Goal: Information Seeking & Learning: Find contact information

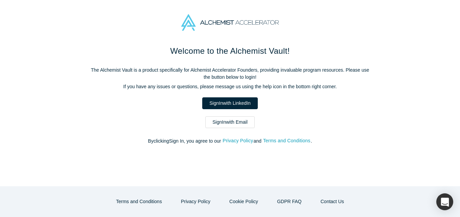
click at [243, 127] on link "Sign In with Email" at bounding box center [229, 122] width 49 height 12
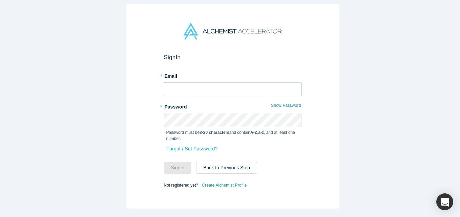
drag, startPoint x: 189, startPoint y: 85, endPoint x: 185, endPoint y: 84, distance: 3.7
click at [188, 84] on input "text" at bounding box center [232, 89] width 137 height 14
type input "[EMAIL_ADDRESS][DOMAIN_NAME]"
click at [164, 162] on button "Sign In" at bounding box center [178, 168] width 28 height 12
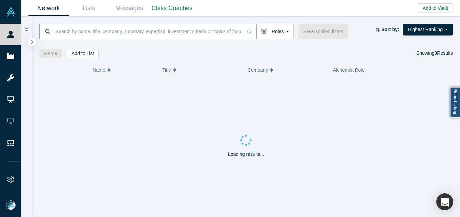
click at [90, 32] on input at bounding box center [148, 31] width 187 height 16
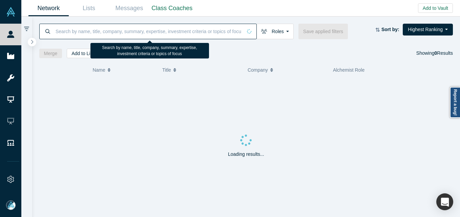
paste input "[EMAIL_ADDRESS]"
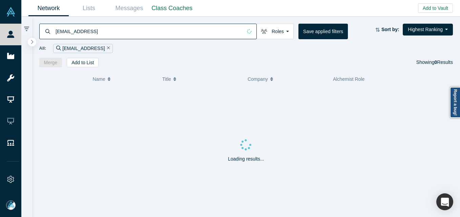
click at [55, 30] on div "[EMAIL_ADDRESS]" at bounding box center [147, 32] width 217 height 16
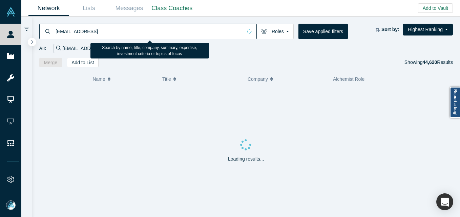
click at [56, 34] on input "[EMAIL_ADDRESS]" at bounding box center [148, 31] width 187 height 16
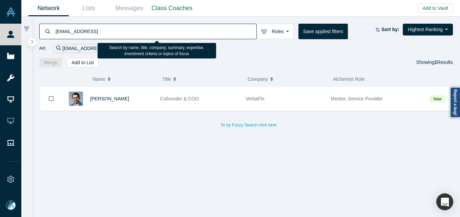
click at [103, 33] on input "[EMAIL_ADDRESS]" at bounding box center [155, 31] width 201 height 16
click at [117, 27] on input "[EMAIL_ADDRESS]" at bounding box center [155, 31] width 201 height 16
paste input "[EMAIL_ADDRESS][DOMAIN_NAME]"
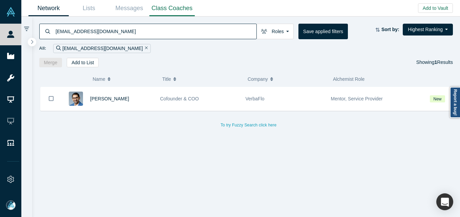
type input "[EMAIL_ADDRESS][DOMAIN_NAME]"
drag, startPoint x: 103, startPoint y: 98, endPoint x: 106, endPoint y: 96, distance: 3.9
click at [103, 98] on span "[PERSON_NAME]" at bounding box center [109, 98] width 39 height 5
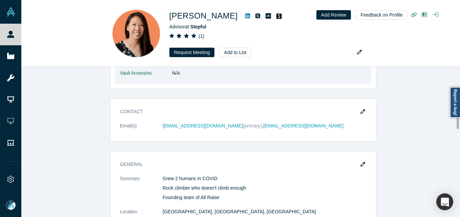
scroll to position [440, 0]
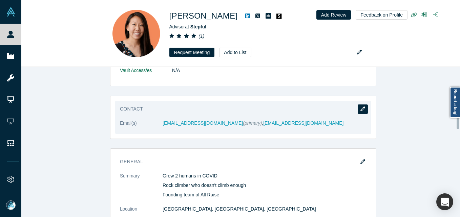
click at [360, 108] on icon "button" at bounding box center [362, 109] width 5 height 5
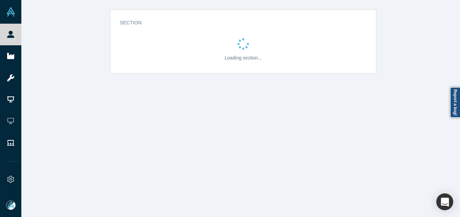
scroll to position [0, 0]
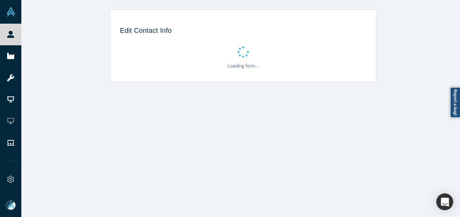
select select "US"
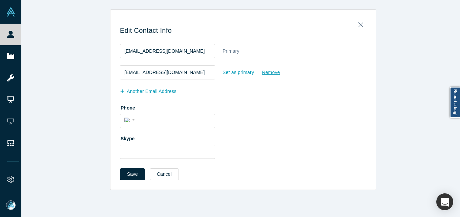
click at [262, 72] on div "Remove" at bounding box center [270, 73] width 19 height 12
click at [0, 0] on input "Remove" at bounding box center [0, 0] width 0 height 0
click at [123, 174] on button "Save" at bounding box center [132, 175] width 25 height 12
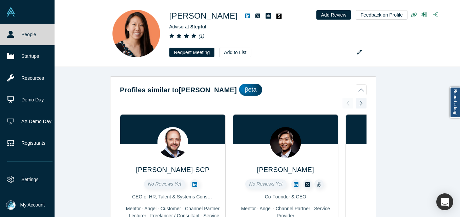
click at [13, 39] on link "People" at bounding box center [30, 35] width 60 height 22
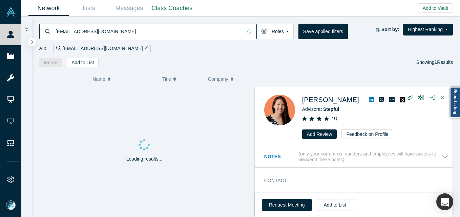
click at [96, 30] on input "[EMAIL_ADDRESS][DOMAIN_NAME]" at bounding box center [148, 31] width 187 height 16
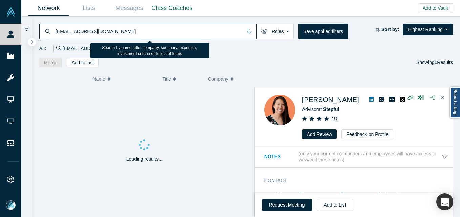
click at [96, 30] on input "[EMAIL_ADDRESS][DOMAIN_NAME]" at bounding box center [148, 31] width 187 height 16
paste input "raag@crv"
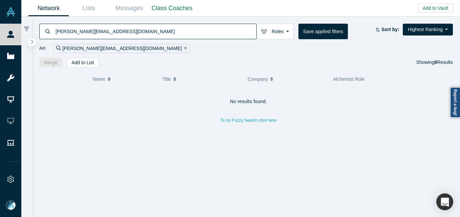
type input "[PERSON_NAME][EMAIL_ADDRESS][DOMAIN_NAME]"
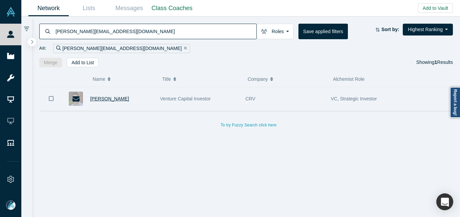
click at [98, 100] on span "[PERSON_NAME]" at bounding box center [109, 98] width 39 height 5
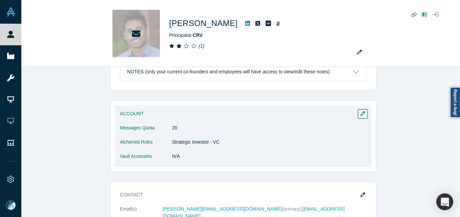
scroll to position [339, 0]
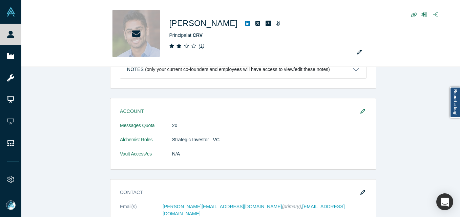
drag, startPoint x: 364, startPoint y: 196, endPoint x: 359, endPoint y: 199, distance: 5.6
click at [364, 195] on button "button" at bounding box center [363, 192] width 10 height 9
select select "US"
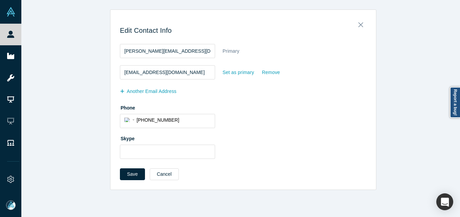
scroll to position [0, 0]
click at [238, 73] on div "Set as primary" at bounding box center [238, 73] width 32 height 12
click at [0, 0] on input "Set as primary" at bounding box center [0, 0] width 0 height 0
click at [129, 170] on button "Save" at bounding box center [132, 175] width 25 height 12
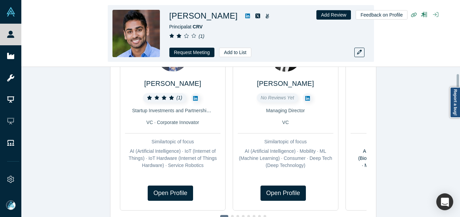
scroll to position [102, 0]
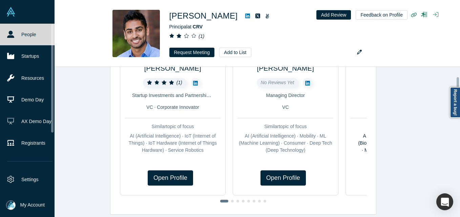
click at [5, 38] on link "People" at bounding box center [30, 35] width 60 height 22
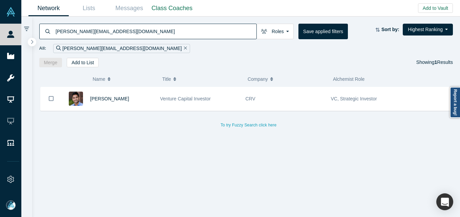
click at [160, 30] on input "[PERSON_NAME][EMAIL_ADDRESS][DOMAIN_NAME]" at bounding box center [155, 31] width 201 height 16
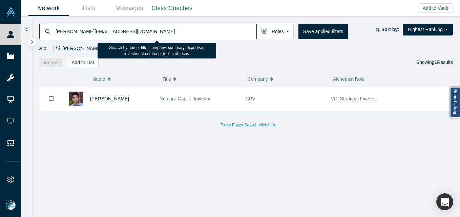
click at [160, 30] on input "[PERSON_NAME][EMAIL_ADDRESS][DOMAIN_NAME]" at bounding box center [155, 31] width 201 height 16
paste input "arjun@floodgate"
click at [122, 35] on input "[EMAIL_ADDRESS][DOMAIN_NAME]" at bounding box center [155, 31] width 201 height 16
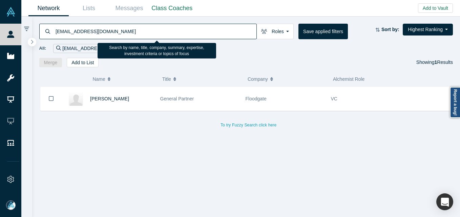
click at [122, 35] on input "[EMAIL_ADDRESS][DOMAIN_NAME]" at bounding box center [155, 31] width 201 height 16
paste input "[EMAIL_ADDRESS][DOMAIN_NAME]"
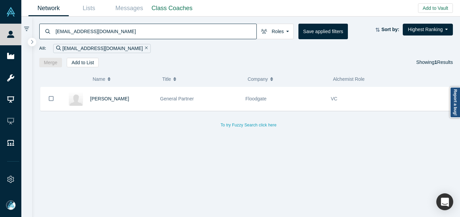
type input "[EMAIL_ADDRESS][DOMAIN_NAME]"
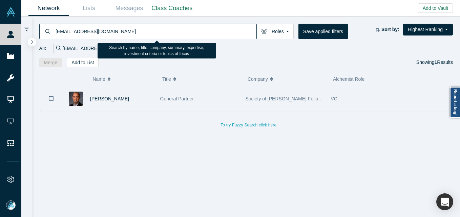
click at [98, 97] on span "[PERSON_NAME]" at bounding box center [109, 98] width 39 height 5
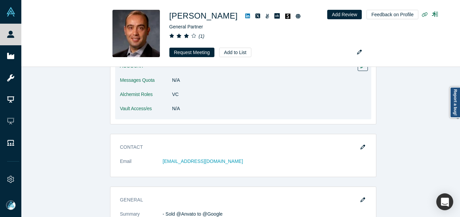
scroll to position [68, 0]
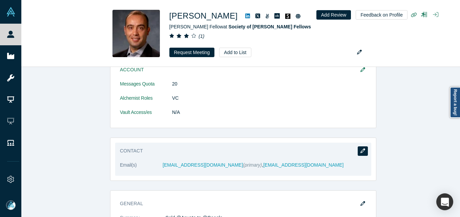
click at [360, 151] on icon "button" at bounding box center [362, 151] width 5 height 5
select select "US"
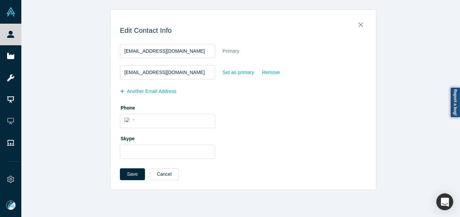
scroll to position [0, 0]
click at [273, 73] on div "Remove" at bounding box center [270, 73] width 19 height 12
click at [0, 0] on input "Remove" at bounding box center [0, 0] width 0 height 0
click at [129, 175] on button "Save" at bounding box center [132, 175] width 25 height 12
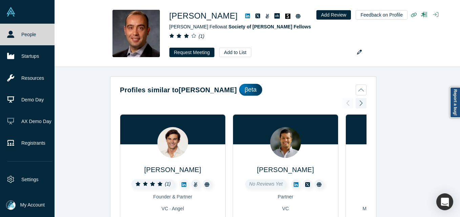
click at [15, 33] on link "People" at bounding box center [30, 35] width 60 height 22
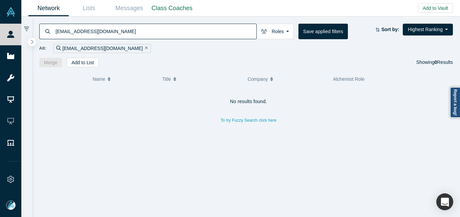
click at [111, 26] on input "[EMAIL_ADDRESS][DOMAIN_NAME]" at bounding box center [155, 31] width 201 height 16
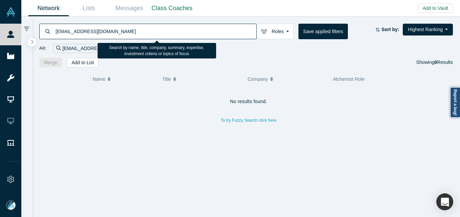
click at [111, 26] on input "[EMAIL_ADDRESS][DOMAIN_NAME]" at bounding box center [155, 31] width 201 height 16
paste input "[EMAIL_ADDRESS][DOMAIN_NAME]"
drag, startPoint x: 106, startPoint y: 34, endPoint x: 103, endPoint y: 33, distance: 3.9
click at [105, 34] on input "[EMAIL_ADDRESS][DOMAIN_NAME]" at bounding box center [155, 31] width 201 height 16
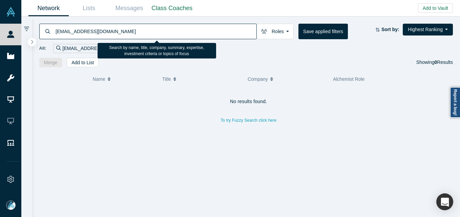
click at [103, 33] on input "[EMAIL_ADDRESS][DOMAIN_NAME]" at bounding box center [155, 31] width 201 height 16
paste input "[PERSON_NAME]"
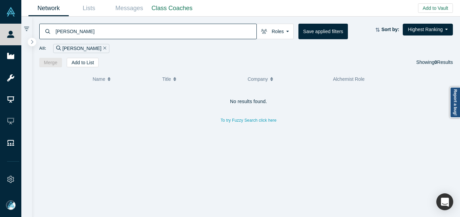
type input "[PERSON_NAME]"
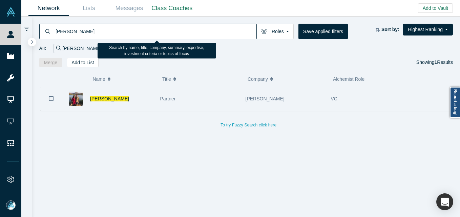
click at [106, 99] on span "[PERSON_NAME]" at bounding box center [109, 98] width 39 height 5
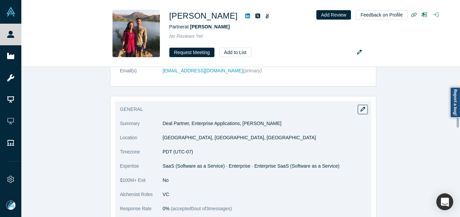
scroll to position [310, 0]
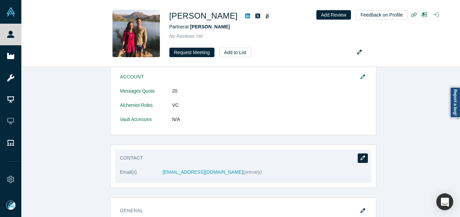
click at [366, 150] on div "Contact Email(s) [EMAIL_ADDRESS][DOMAIN_NAME] (primary)" at bounding box center [243, 166] width 256 height 33
click at [360, 156] on icon "button" at bounding box center [362, 158] width 5 height 5
select select "US"
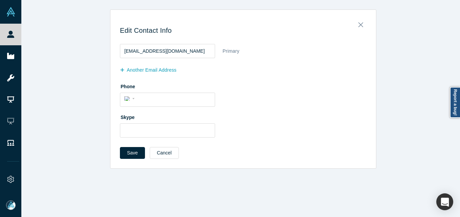
scroll to position [0, 0]
click at [138, 70] on button "another Email Address" at bounding box center [152, 70] width 64 height 12
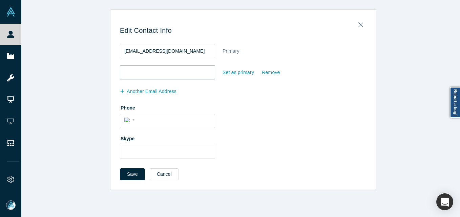
click at [138, 74] on input "email" at bounding box center [167, 72] width 95 height 14
paste input "[EMAIL_ADDRESS][DOMAIN_NAME]"
type input "[EMAIL_ADDRESS][DOMAIN_NAME]"
click at [228, 74] on div "Set as primary" at bounding box center [238, 73] width 32 height 12
click at [0, 0] on input "Set as primary" at bounding box center [0, 0] width 0 height 0
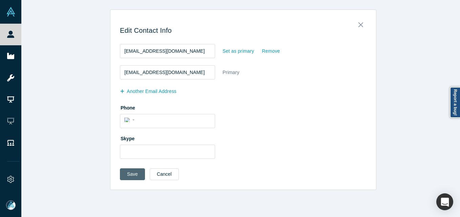
click at [125, 172] on button "Save" at bounding box center [132, 175] width 25 height 12
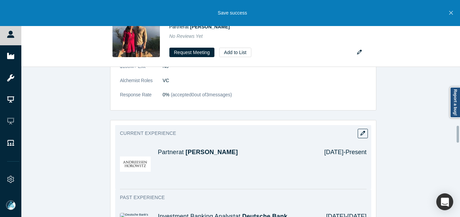
scroll to position [542, 0]
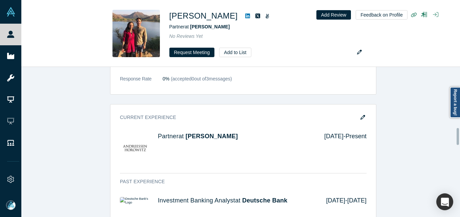
drag, startPoint x: 364, startPoint y: 108, endPoint x: 351, endPoint y: 109, distance: 12.6
click at [364, 113] on button "button" at bounding box center [363, 117] width 10 height 9
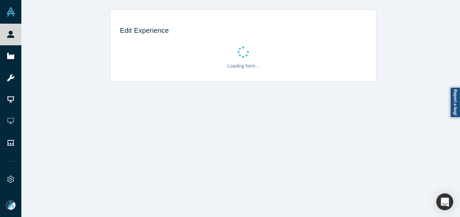
scroll to position [0, 0]
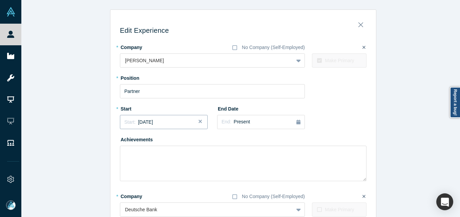
click at [170, 126] on div "Start: [DATE]" at bounding box center [163, 122] width 79 height 7
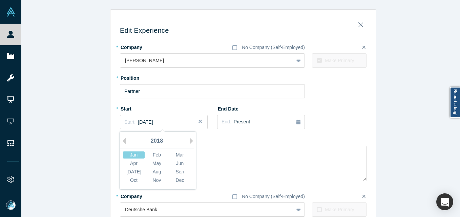
click at [187, 138] on div "2018" at bounding box center [157, 141] width 74 height 14
click at [121, 142] on button "Previous Year" at bounding box center [122, 141] width 7 height 7
click at [155, 163] on div "May" at bounding box center [157, 163] width 22 height 7
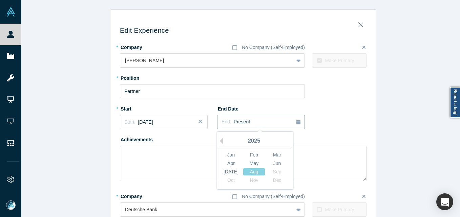
click at [289, 123] on div "End: Present" at bounding box center [260, 121] width 79 height 7
click at [220, 142] on button "Previous Year" at bounding box center [219, 141] width 7 height 7
click at [275, 180] on div "Dec" at bounding box center [277, 180] width 22 height 7
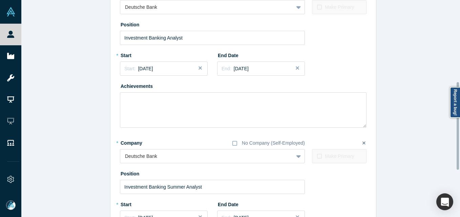
scroll to position [319, 0]
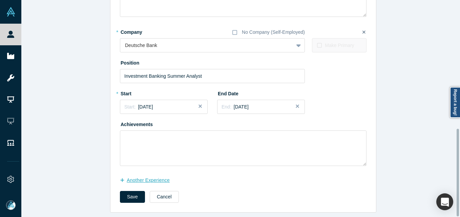
click at [145, 175] on button "another Experience" at bounding box center [148, 181] width 57 height 12
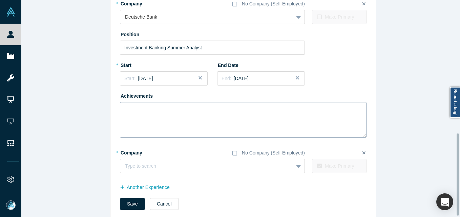
scroll to position [354, 0]
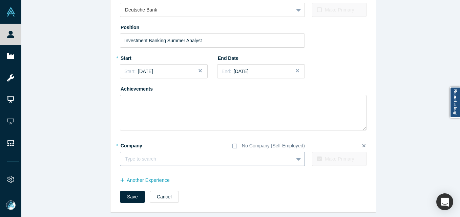
click at [179, 156] on div at bounding box center [207, 159] width 164 height 8
type input "[PERSON_NAME] Collective"
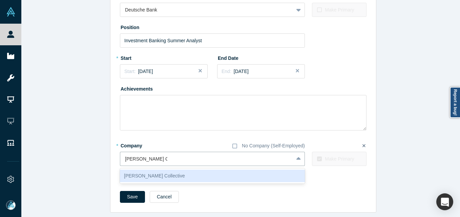
click at [158, 171] on div "[PERSON_NAME] Collective" at bounding box center [212, 176] width 185 height 13
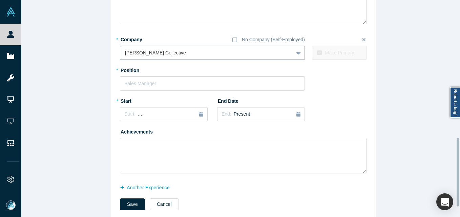
scroll to position [456, 0]
drag, startPoint x: 169, startPoint y: 92, endPoint x: 169, endPoint y: 83, distance: 9.2
click at [169, 87] on div "* Company No Company (Self-Employed) option [PERSON_NAME] Collective, selected.…" at bounding box center [243, 104] width 246 height 140
click at [170, 83] on input "text" at bounding box center [212, 83] width 185 height 14
click at [172, 85] on input "text" at bounding box center [212, 83] width 185 height 14
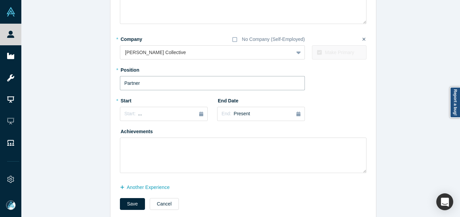
type input "Partner"
click at [156, 146] on div "Feb" at bounding box center [157, 147] width 22 height 7
click at [124, 201] on button "Save" at bounding box center [132, 204] width 25 height 12
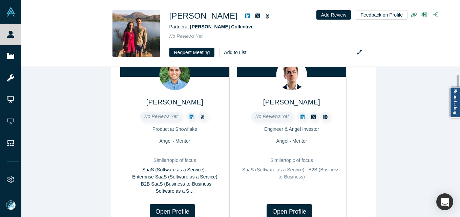
scroll to position [0, 0]
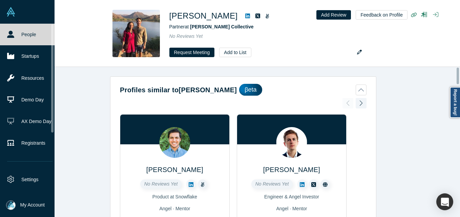
click at [6, 36] on link "People" at bounding box center [30, 35] width 60 height 22
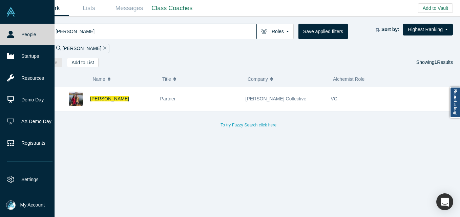
click at [22, 39] on link "People" at bounding box center [30, 35] width 60 height 22
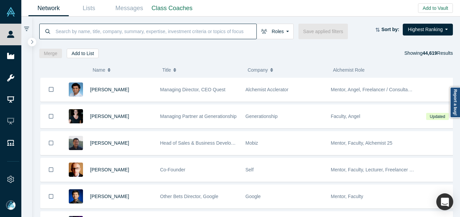
click at [108, 26] on input at bounding box center [155, 31] width 201 height 16
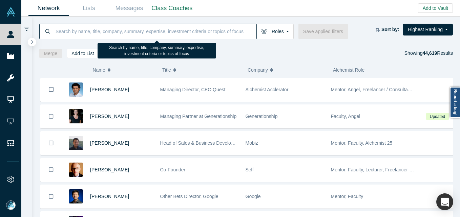
paste input "[EMAIL_ADDRESS][DOMAIN_NAME]"
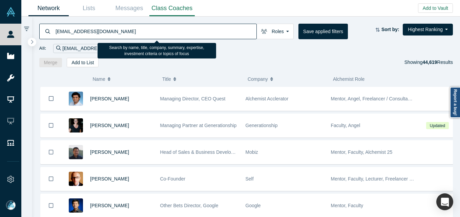
type input "[EMAIL_ADDRESS][DOMAIN_NAME]"
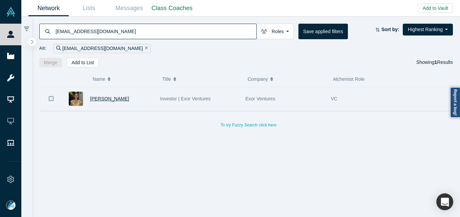
click at [104, 96] on span "[PERSON_NAME]" at bounding box center [109, 98] width 39 height 5
